Goal: Use online tool/utility: Utilize a website feature to perform a specific function

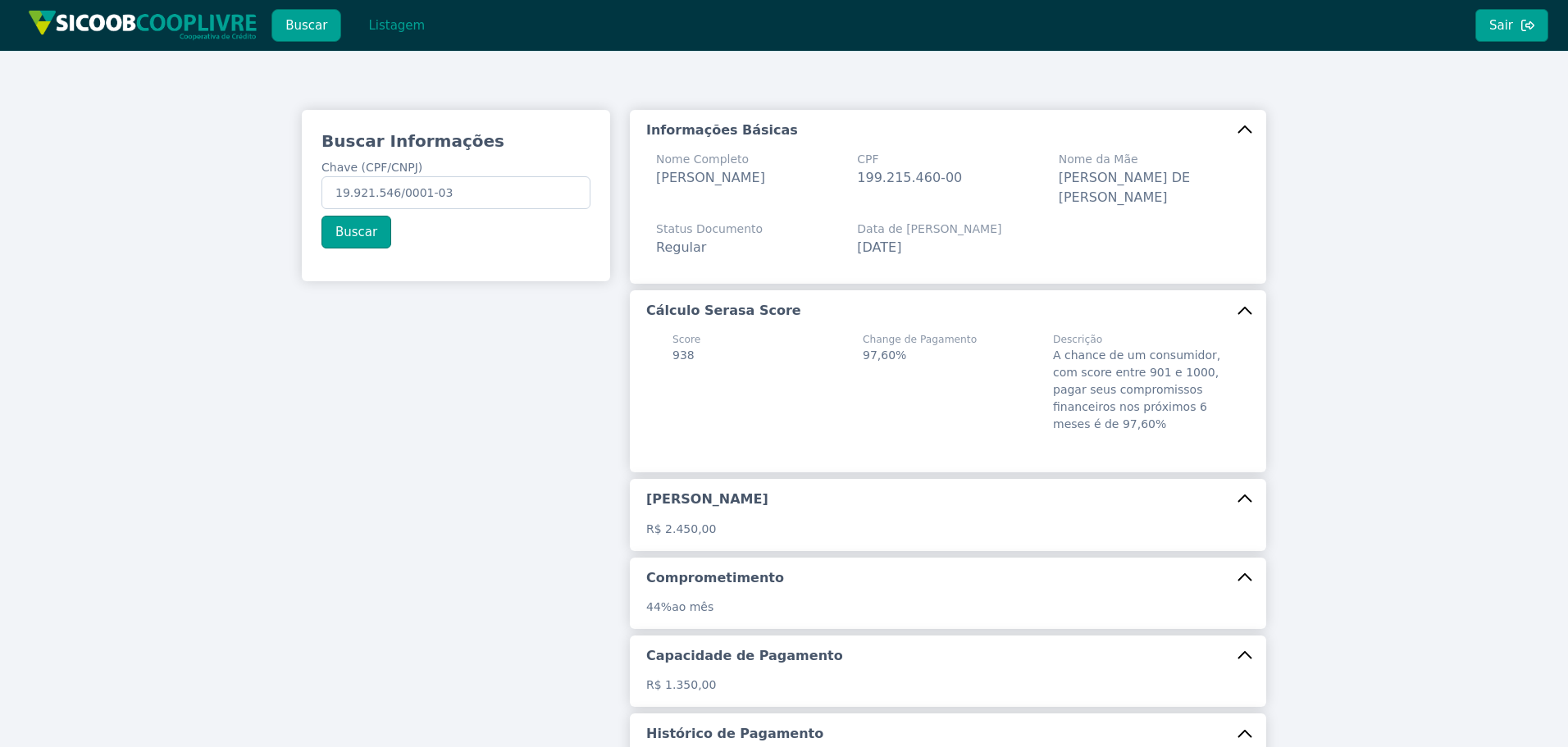
click at [59, 140] on div "Buscar Informações Chave (CPF/CNPJ) 19.921.546/0001-03 Buscar Informações Básic…" at bounding box center [784, 509] width 1568 height 917
type input "153.868.088-26"
click at [362, 233] on button "Buscar" at bounding box center [356, 232] width 70 height 33
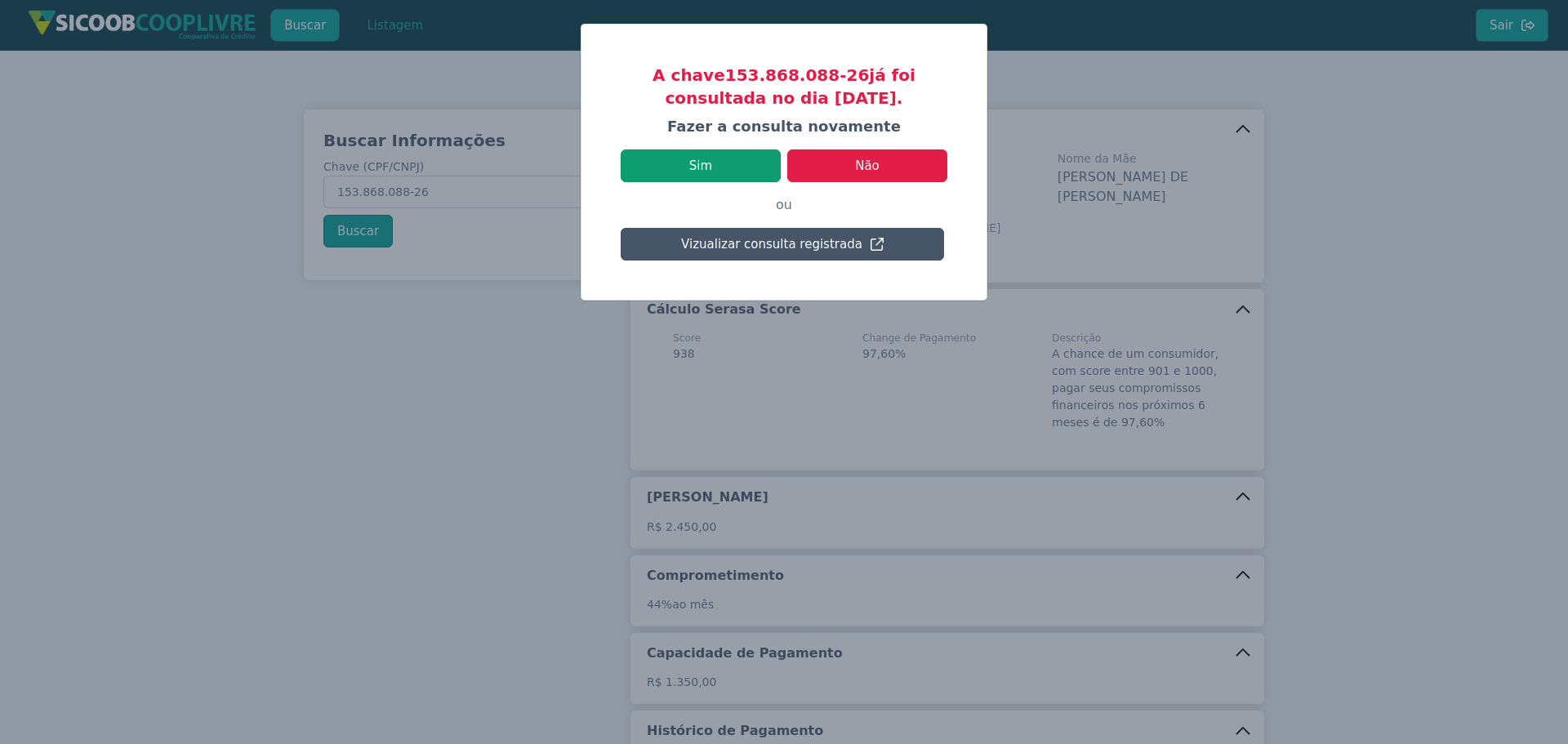
click at [738, 161] on button "Sim" at bounding box center [701, 166] width 160 height 33
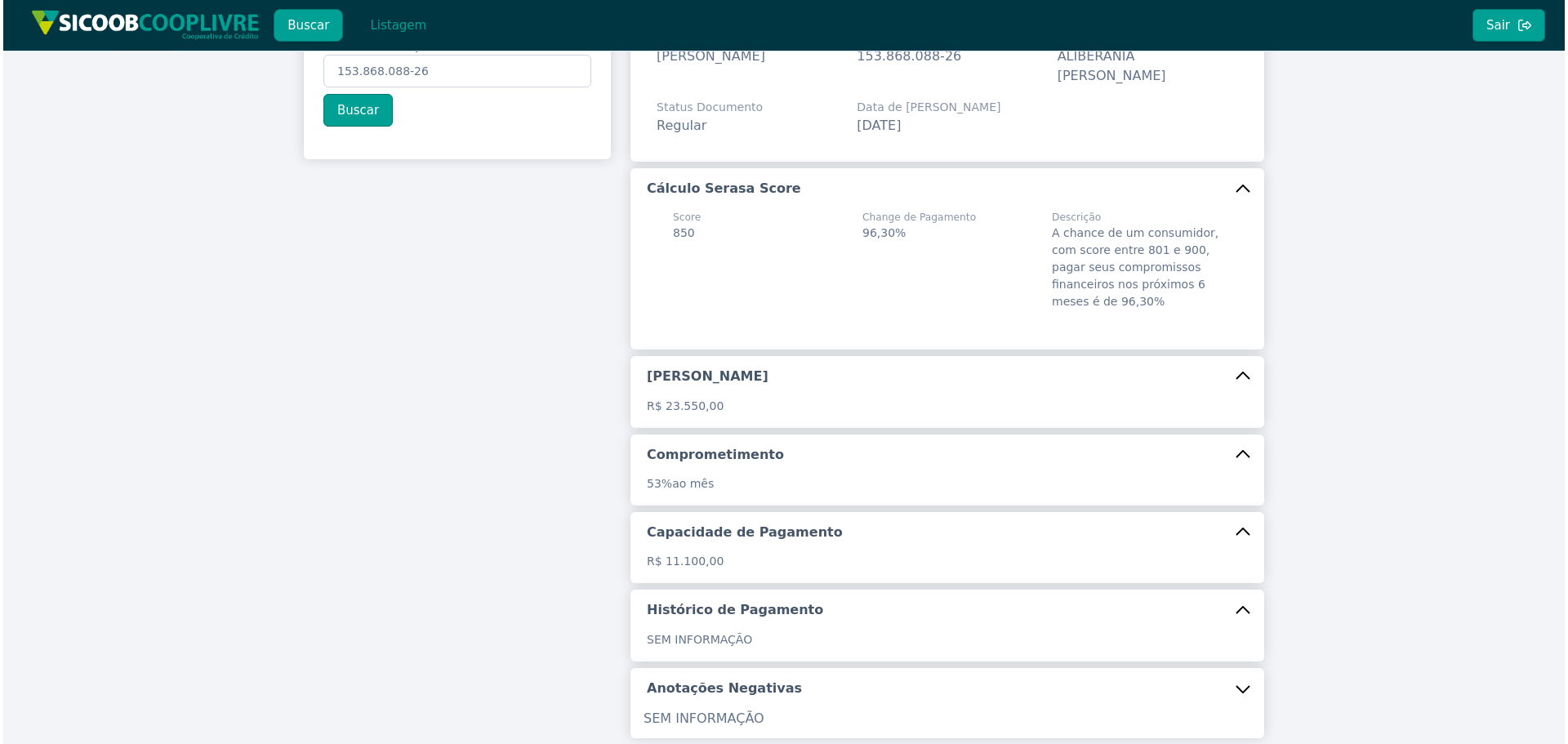
scroll to position [266, 0]
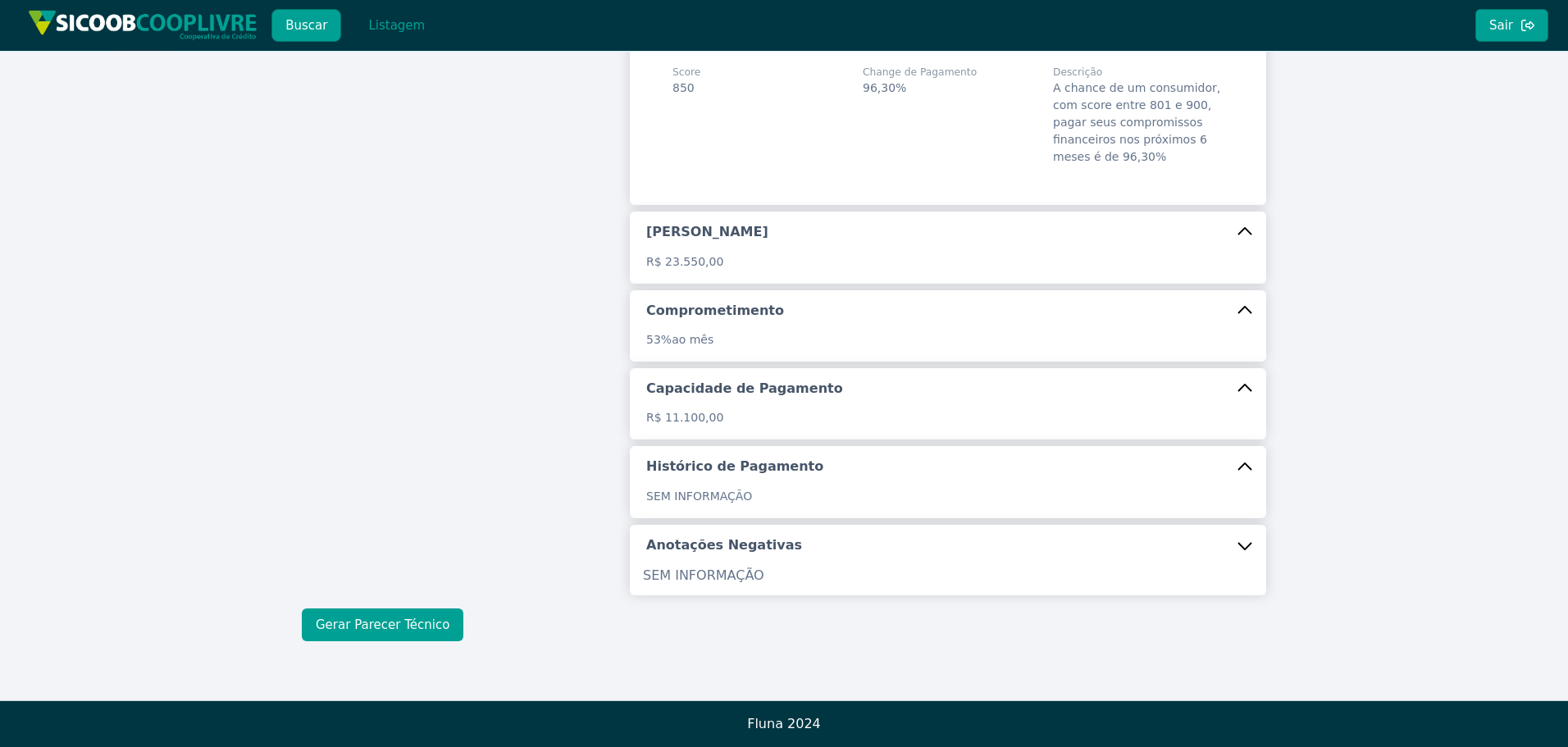
click at [395, 620] on button "Gerar Parecer Técnico" at bounding box center [382, 624] width 162 height 33
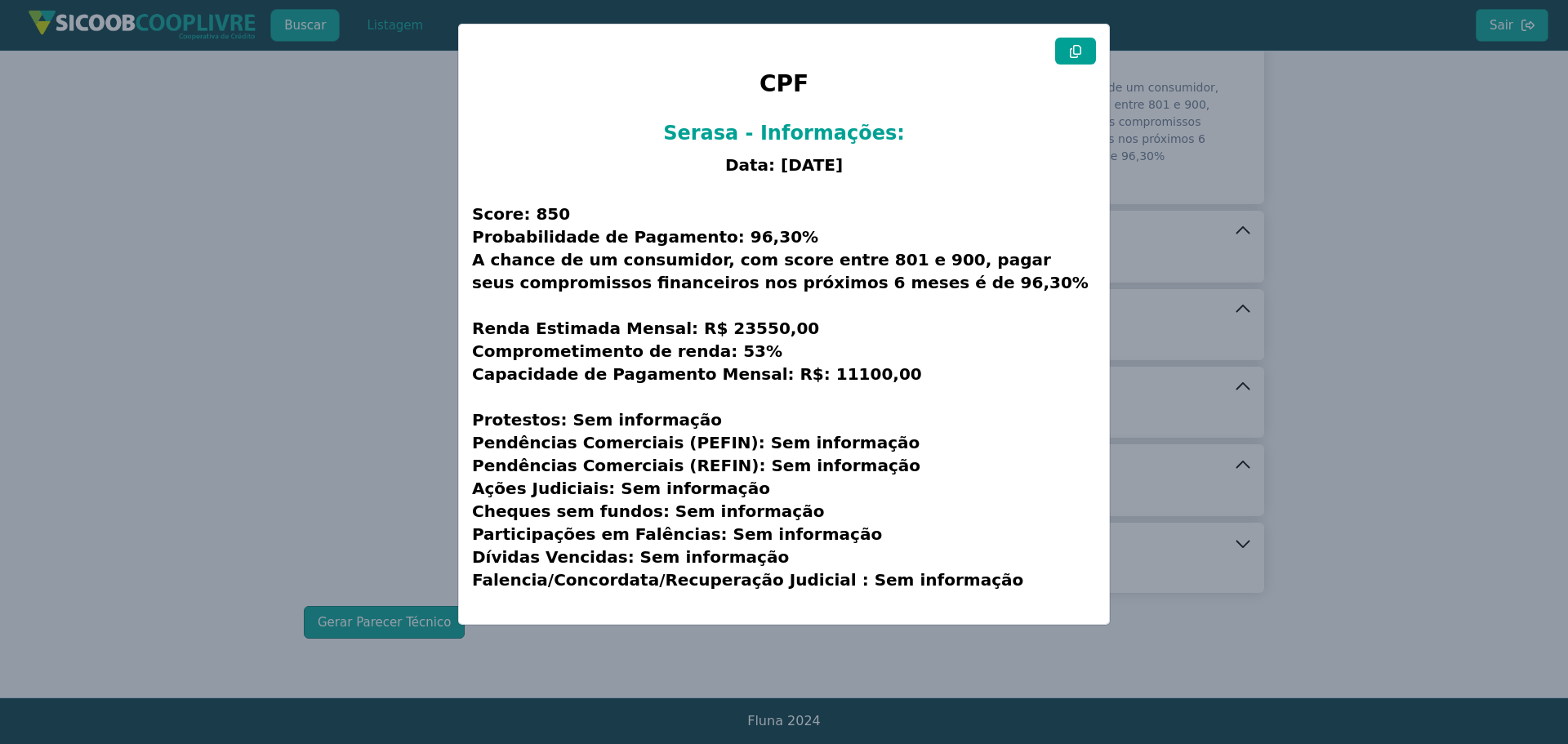
click at [1073, 52] on icon at bounding box center [1075, 51] width 12 height 13
